Goal: Task Accomplishment & Management: Manage account settings

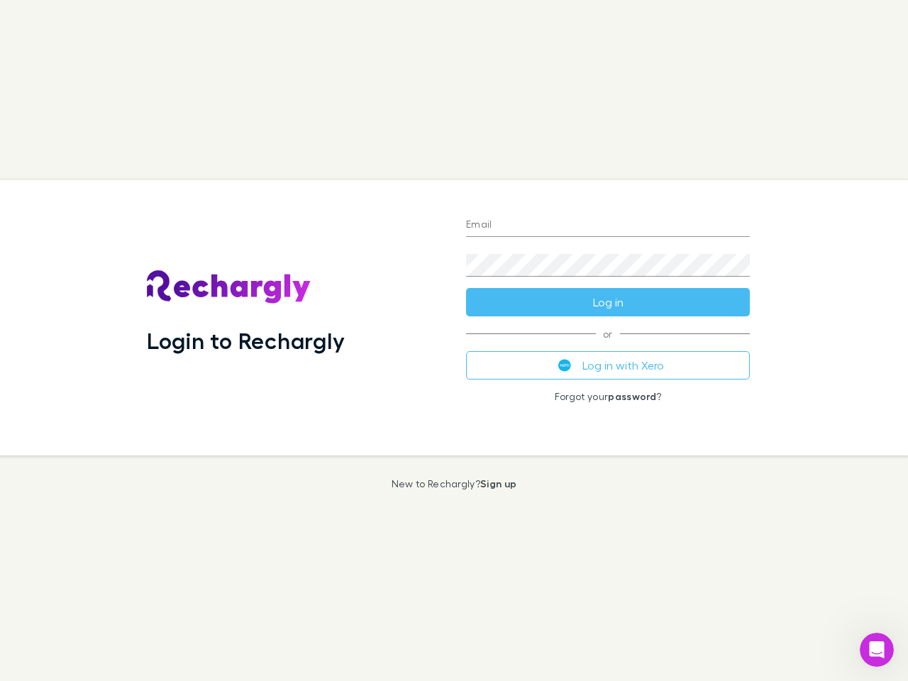
click at [454, 341] on div "Login to Rechargly" at bounding box center [294, 317] width 319 height 275
click at [608, 226] on input "Email" at bounding box center [608, 225] width 284 height 23
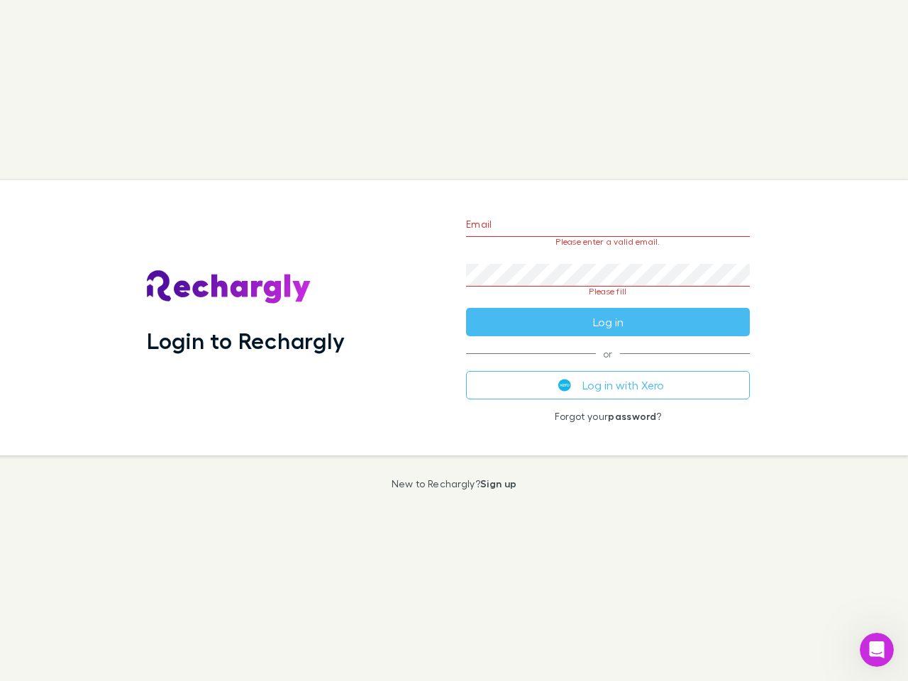
click at [608, 302] on form "Email Please enter a valid email. Password Please fill Log in" at bounding box center [608, 269] width 284 height 133
click at [608, 365] on div "Email Please enter a valid email. Password Please fill Log in or Log in with Xe…" at bounding box center [608, 317] width 306 height 275
click at [877, 650] on icon "Open Intercom Messenger" at bounding box center [876, 649] width 23 height 23
